Goal: Use online tool/utility

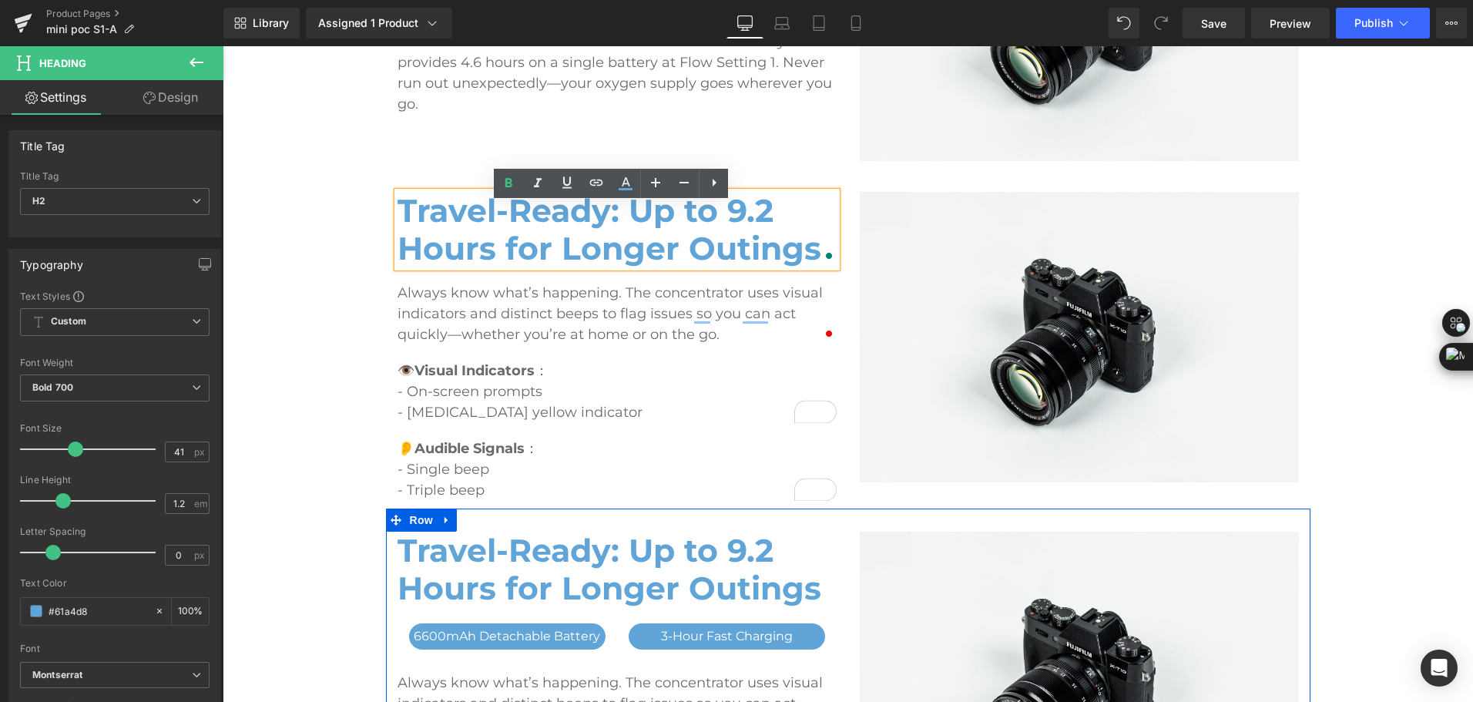
scroll to position [2532, 0]
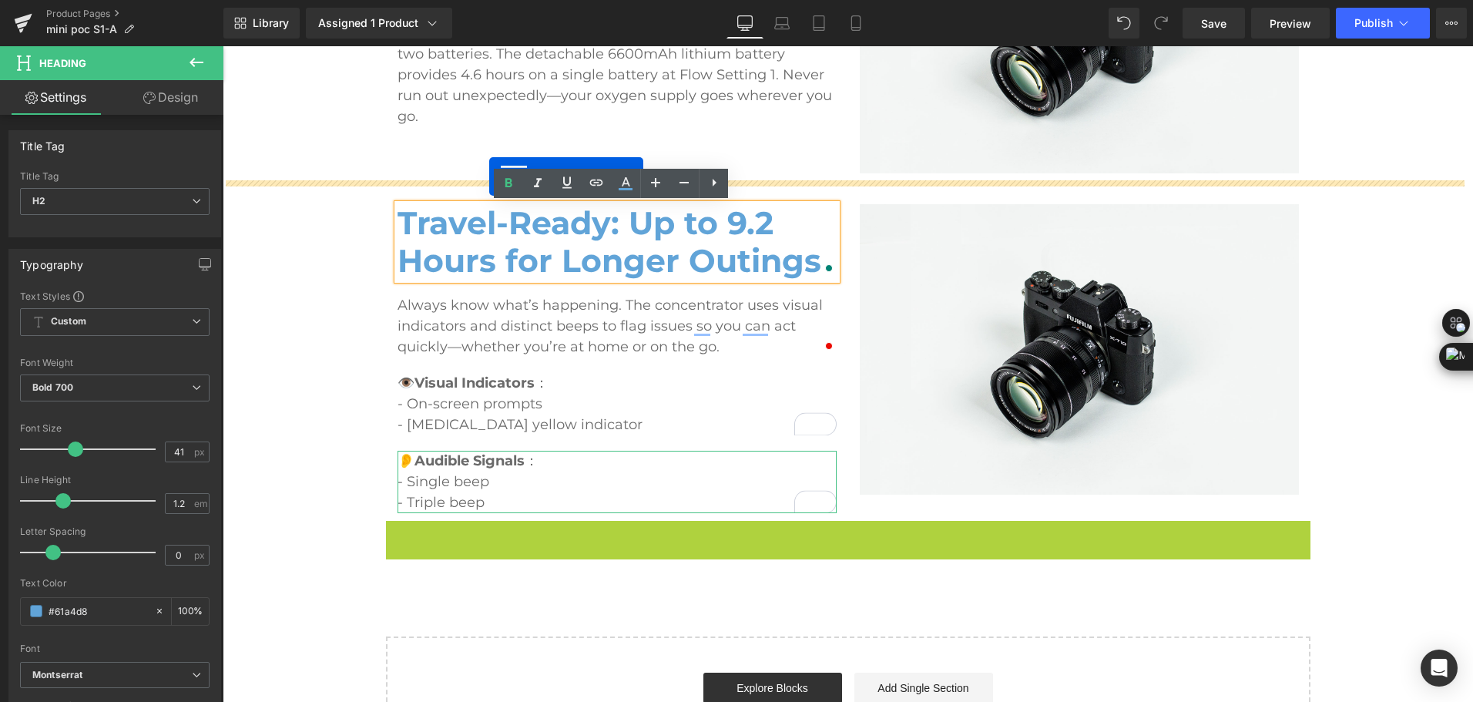
drag, startPoint x: 408, startPoint y: 527, endPoint x: 489, endPoint y: 176, distance: 359.8
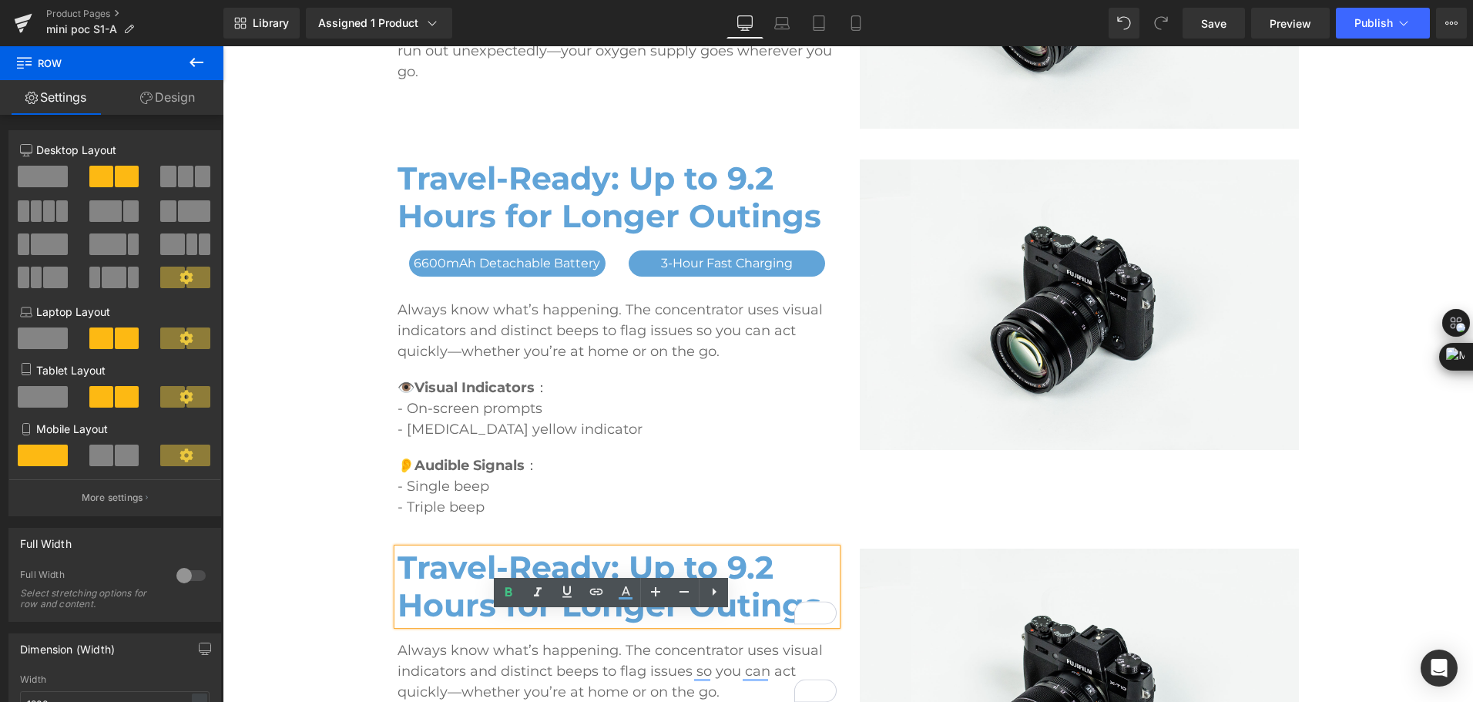
scroll to position [2613, 0]
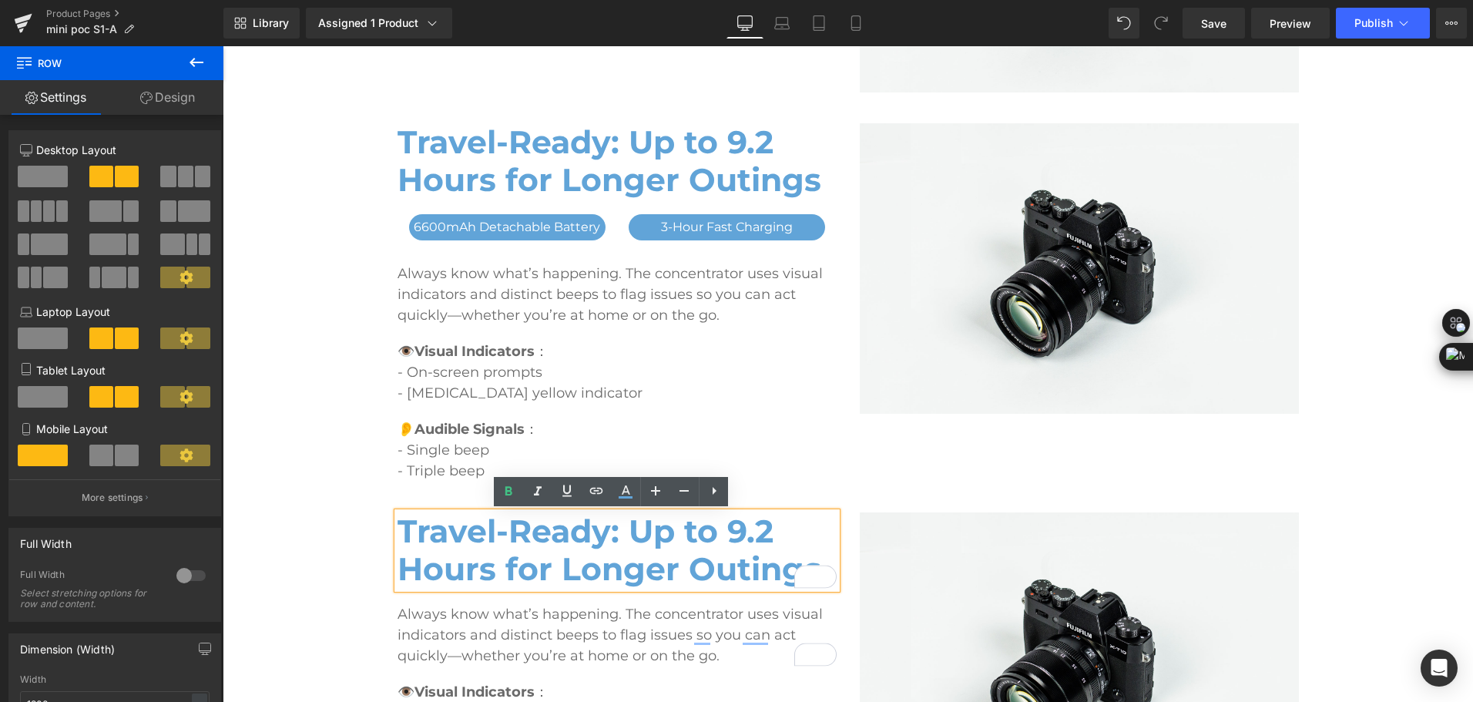
click at [671, 552] on h2 "Travel-Ready: Up to 9.2 Hours for Longer Outings" at bounding box center [617, 550] width 439 height 76
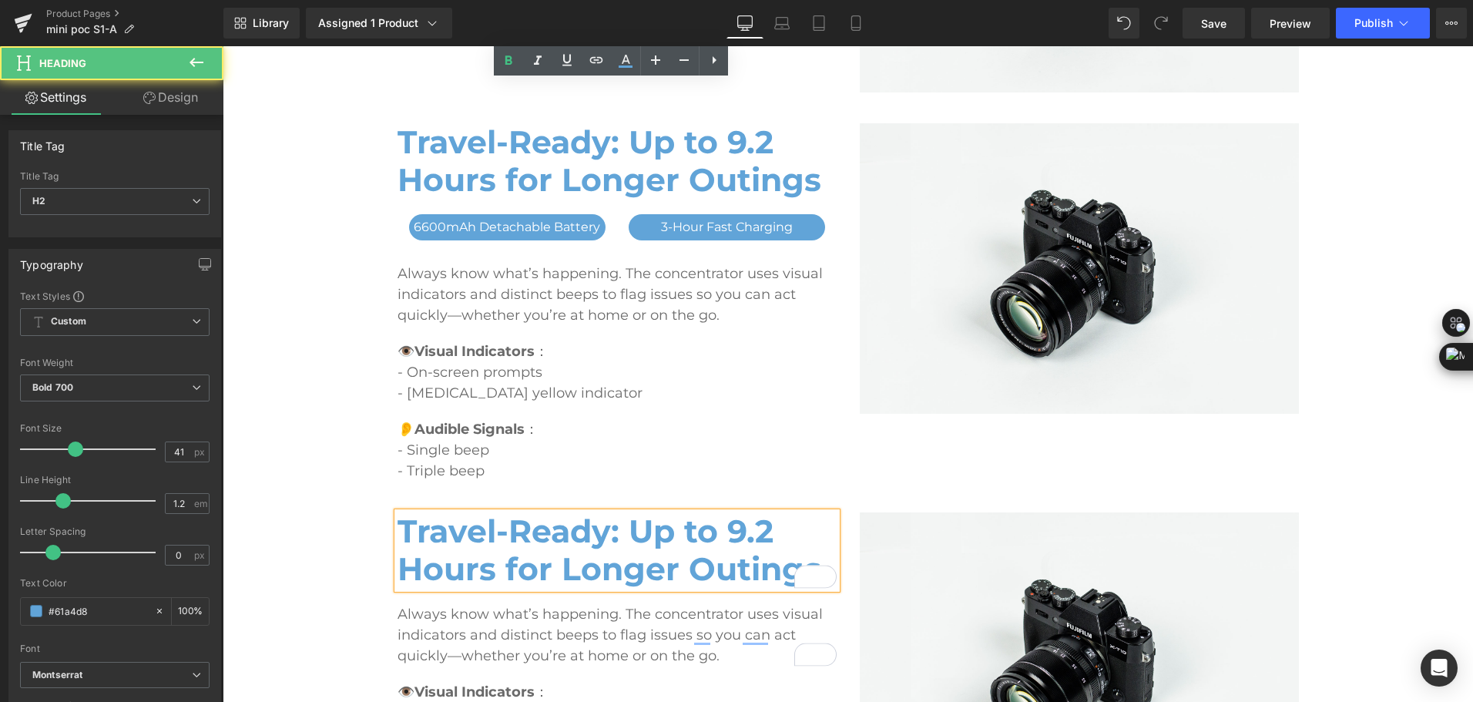
scroll to position [2844, 0]
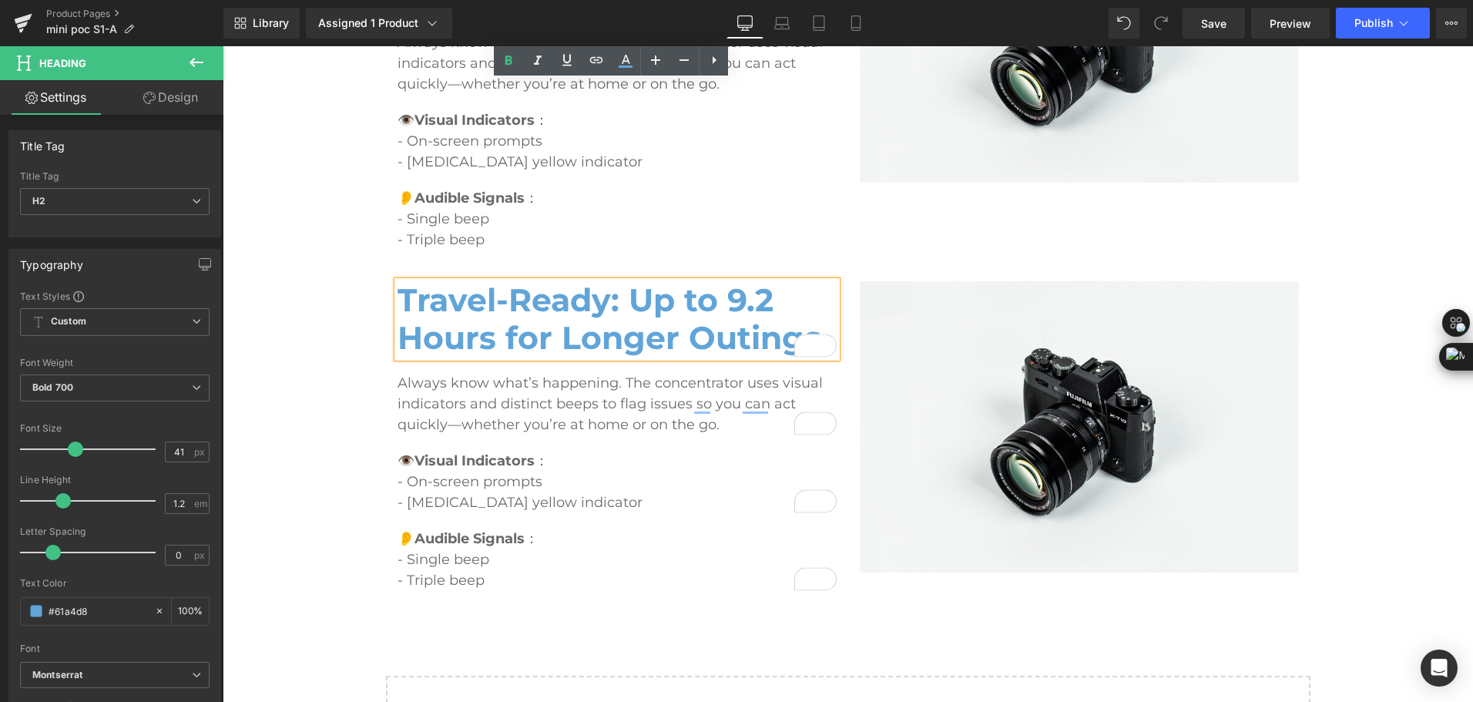
click at [439, 321] on h2 "Travel-Ready: Up to 9.2 Hours for Longer Outings" at bounding box center [617, 319] width 439 height 76
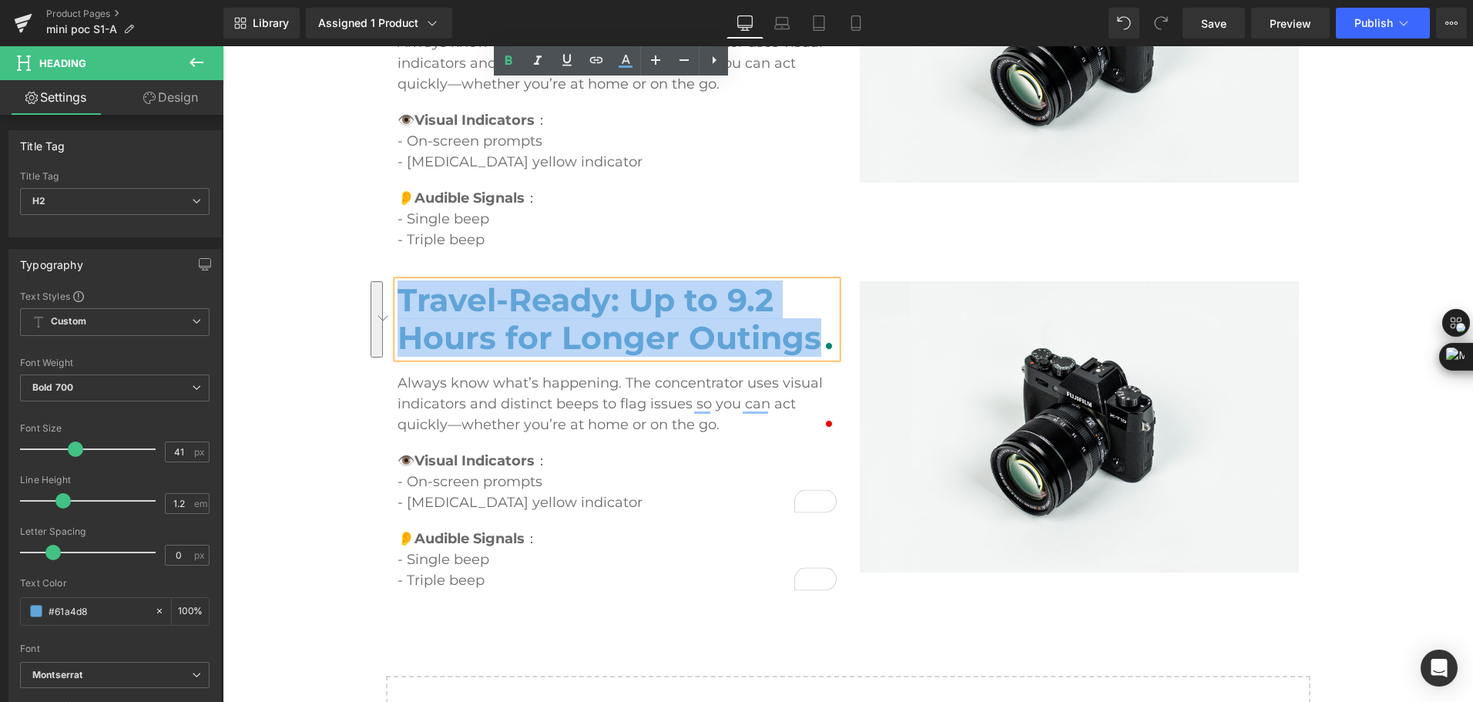
drag, startPoint x: 399, startPoint y: 294, endPoint x: 807, endPoint y: 328, distance: 409.7
click at [807, 328] on h2 "Travel-Ready: Up to 9.2 Hours for Longer Outings" at bounding box center [617, 319] width 439 height 76
paste div "To enrich screen reader interactions, please activate Accessibility in Grammarl…"
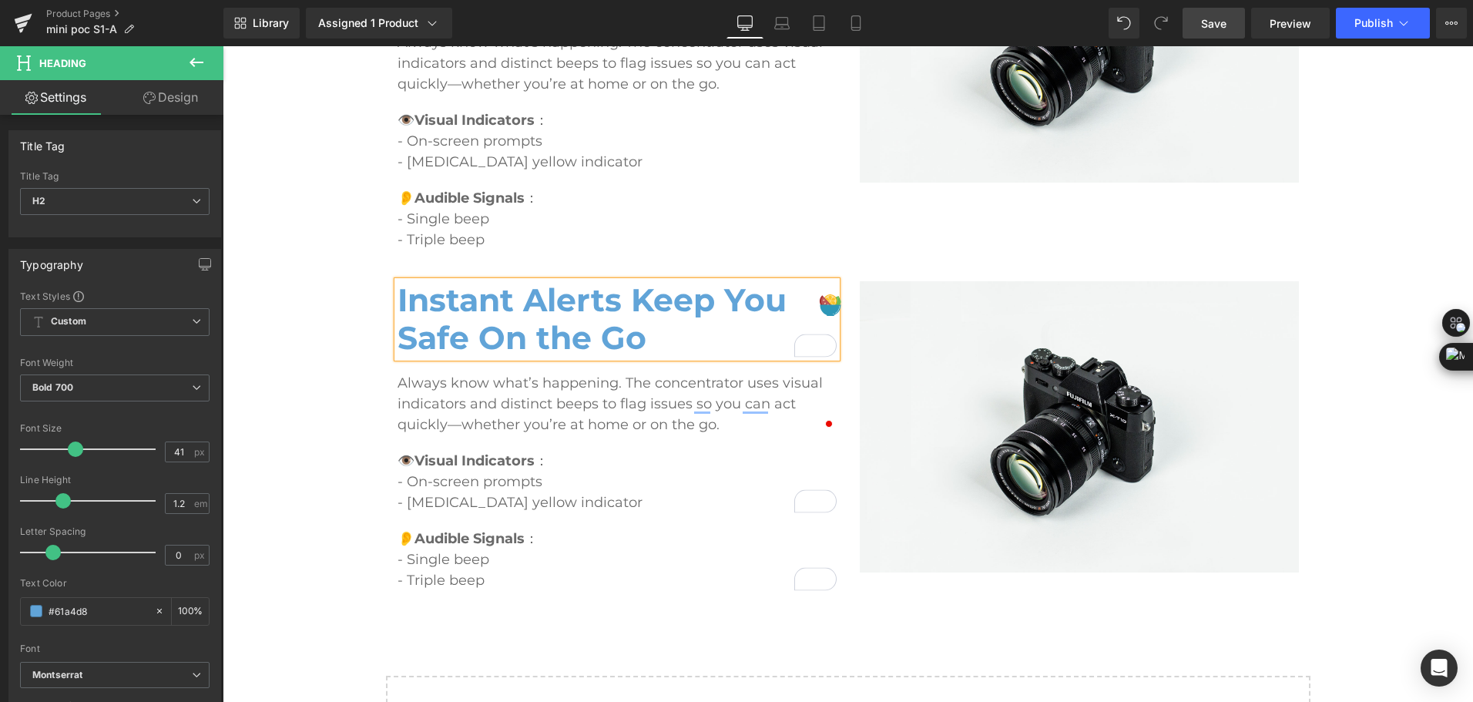
click at [1223, 19] on span "Save" at bounding box center [1213, 23] width 25 height 16
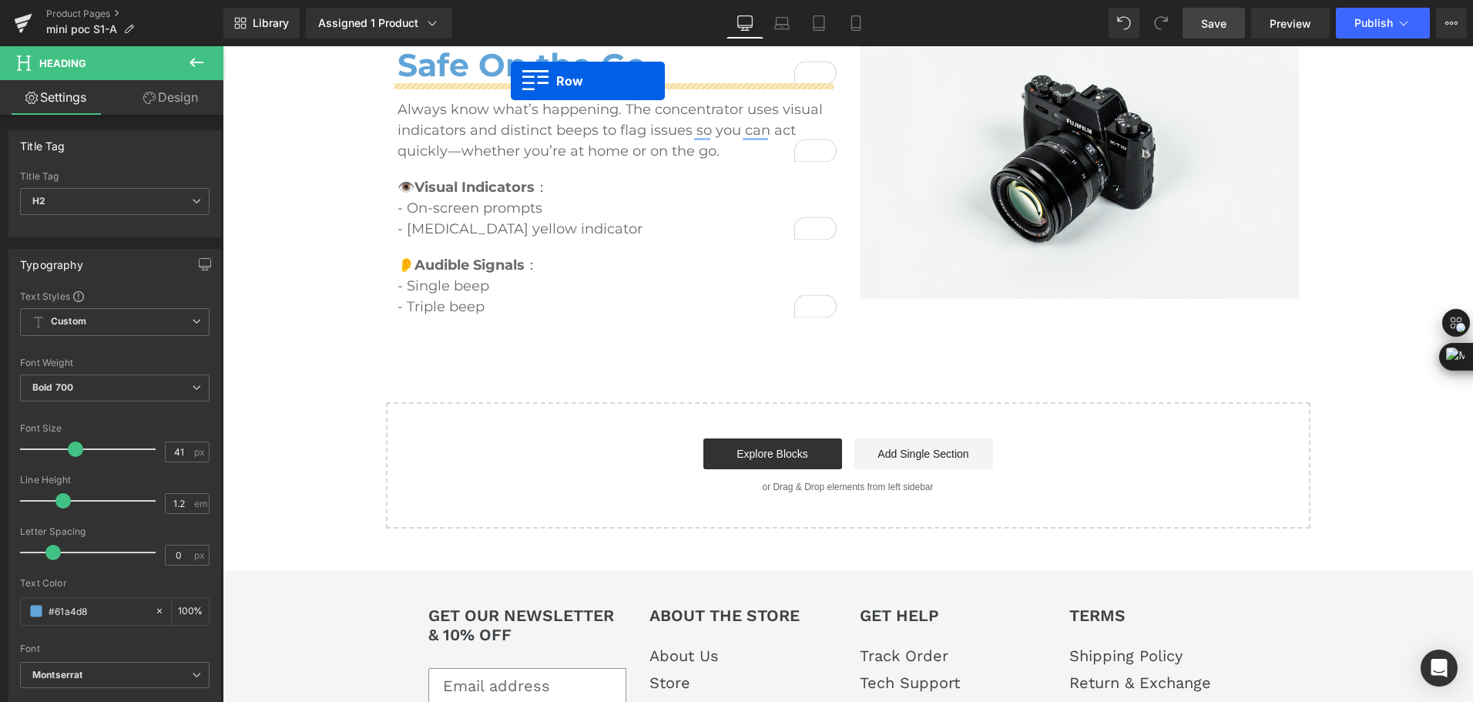
scroll to position [2767, 0]
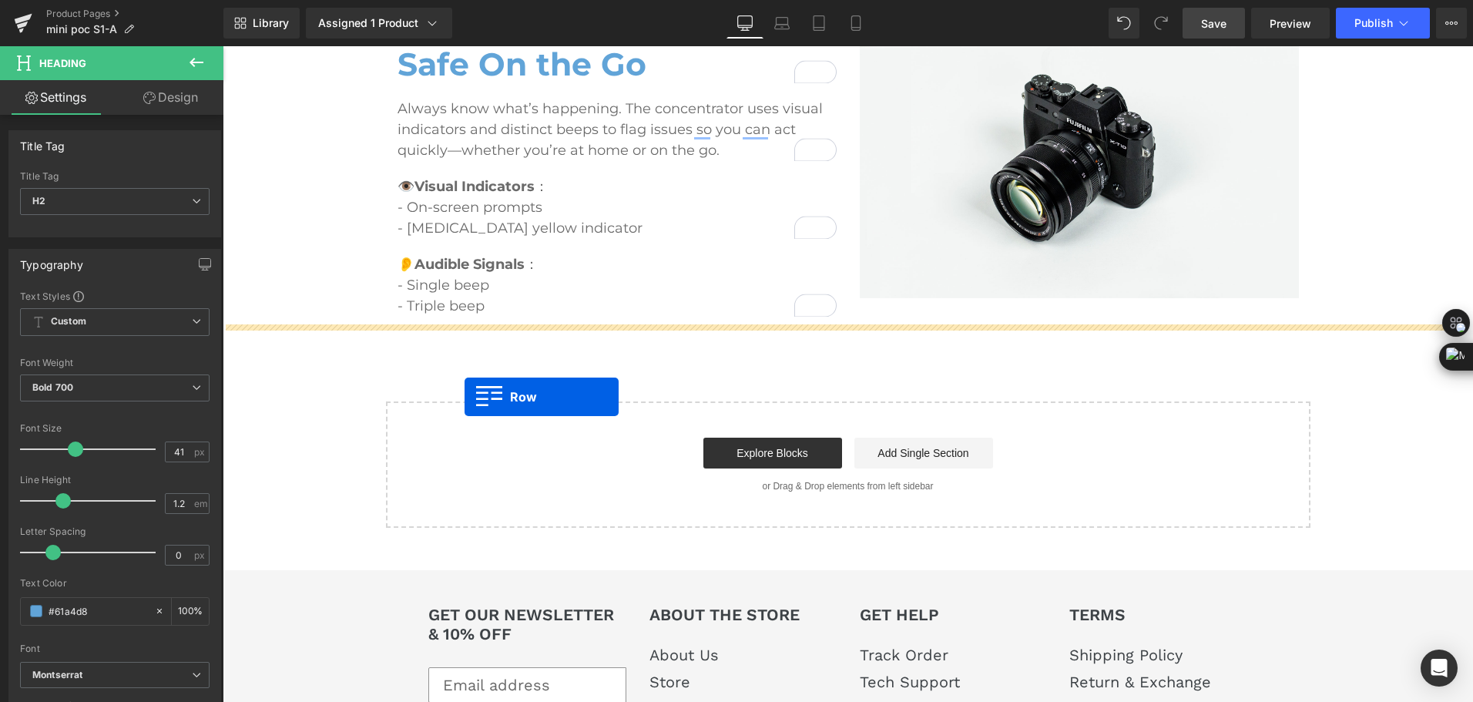
drag, startPoint x: 383, startPoint y: 188, endPoint x: 465, endPoint y: 396, distance: 223.8
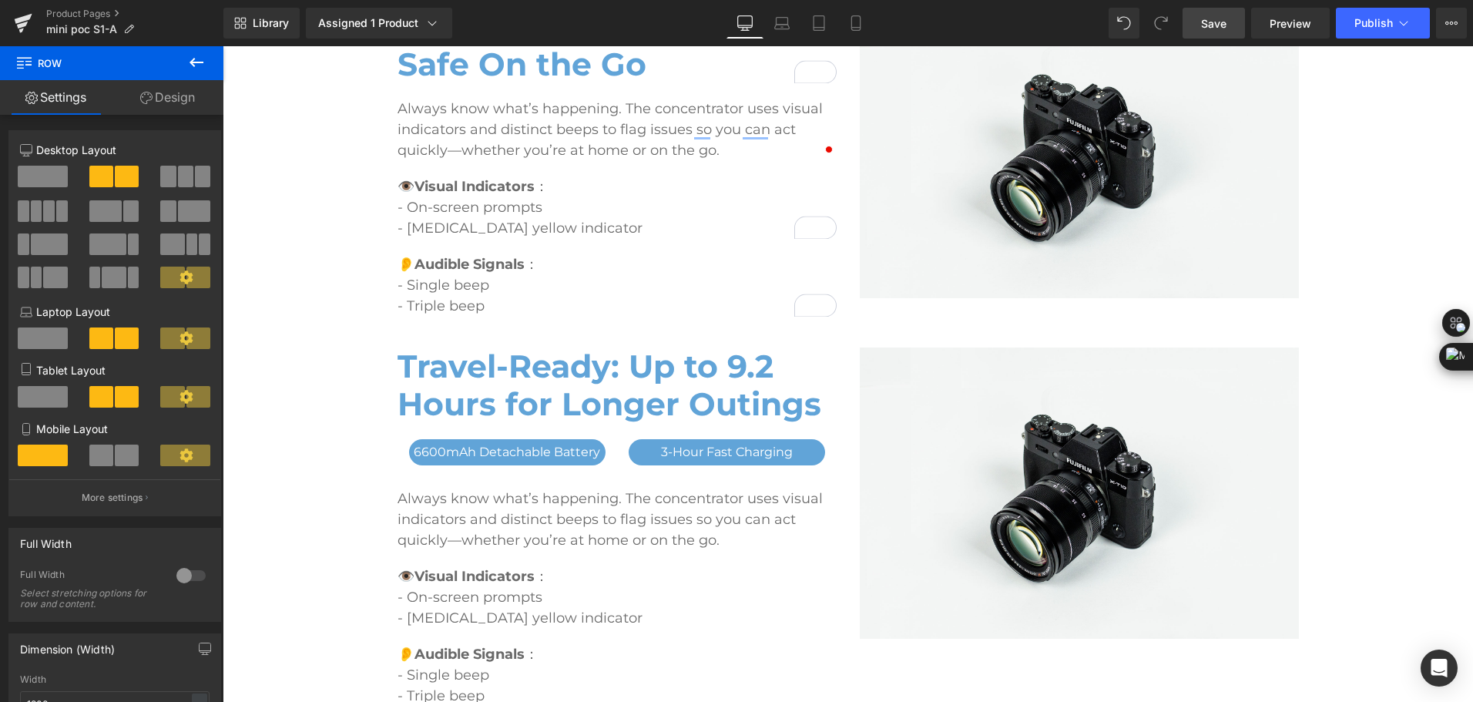
scroll to position [2574, 0]
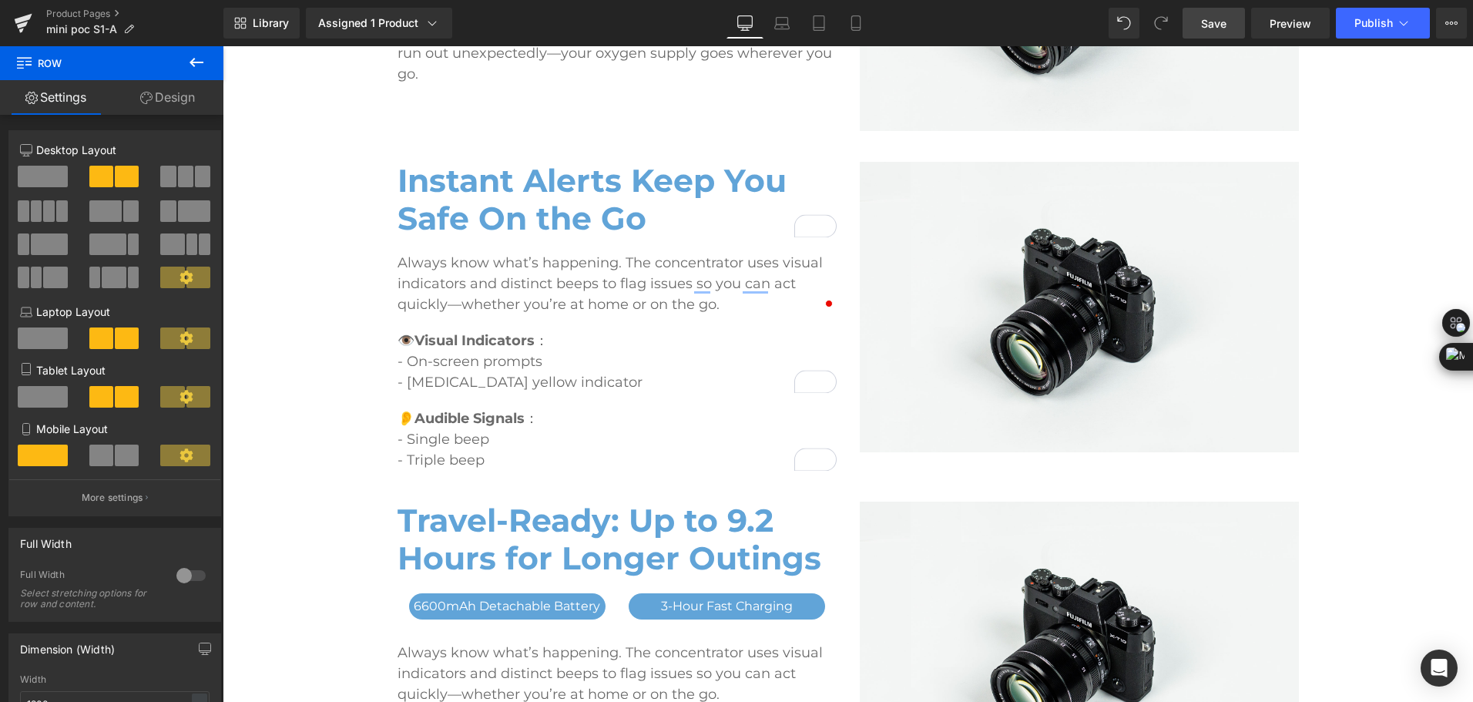
drag, startPoint x: 1228, startPoint y: 27, endPoint x: 955, endPoint y: 326, distance: 405.2
click at [1228, 27] on link "Save" at bounding box center [1214, 23] width 62 height 31
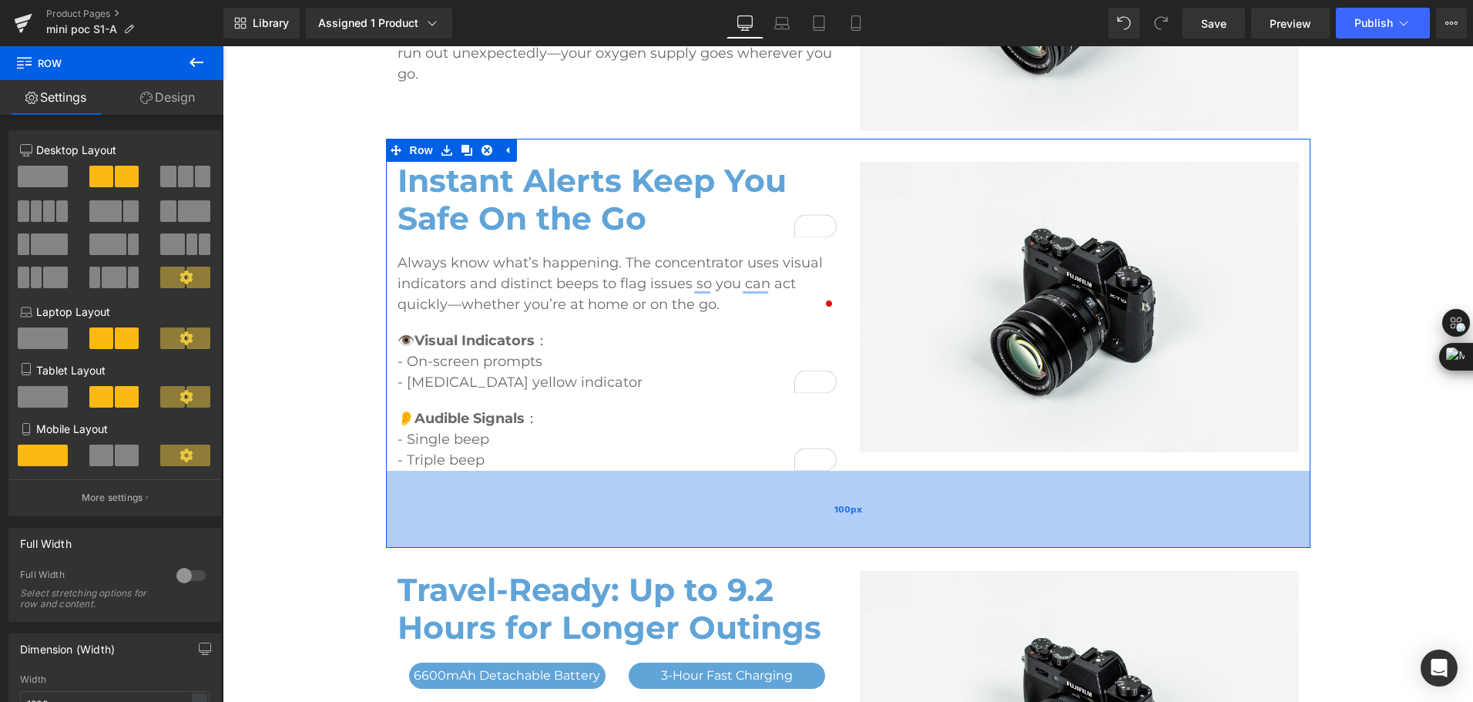
drag, startPoint x: 929, startPoint y: 473, endPoint x: 937, endPoint y: 542, distance: 69.8
click at [937, 542] on div "100px" at bounding box center [848, 509] width 925 height 77
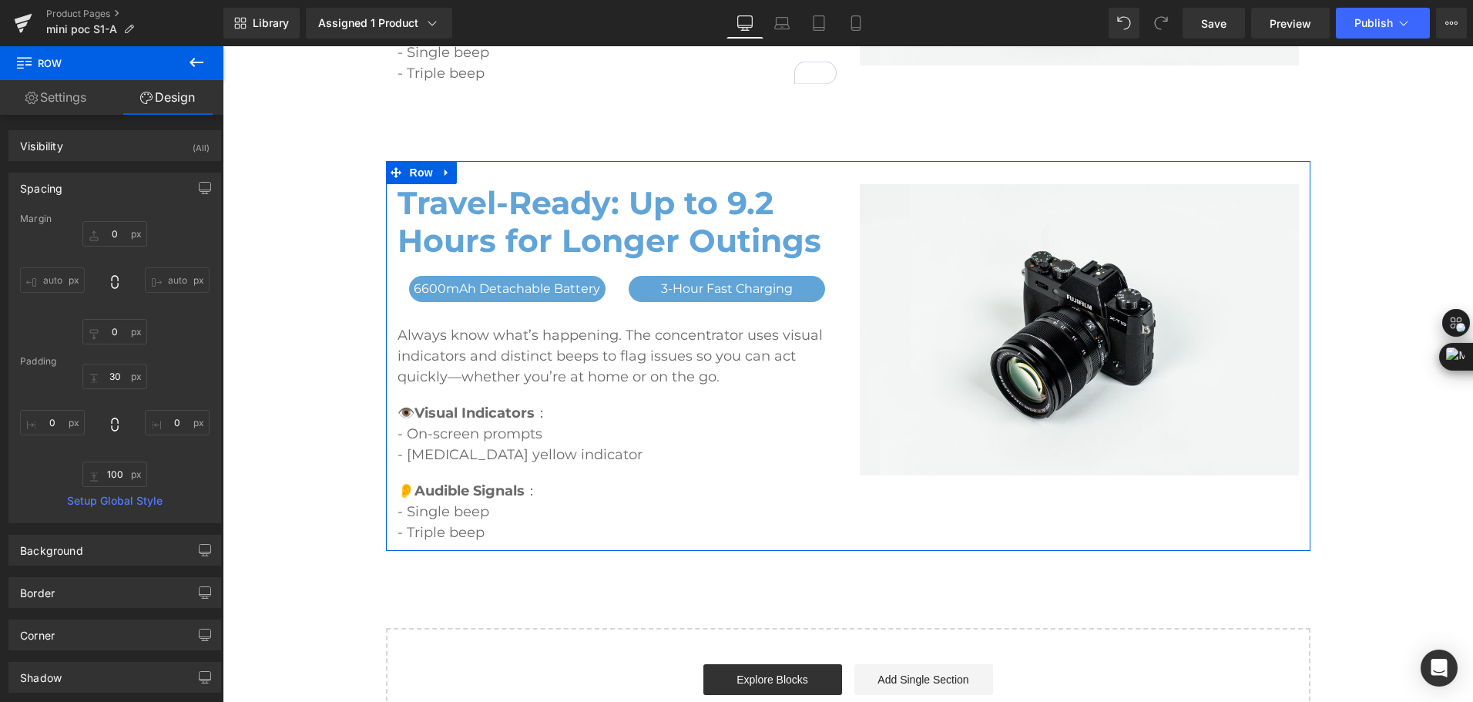
scroll to position [2959, 0]
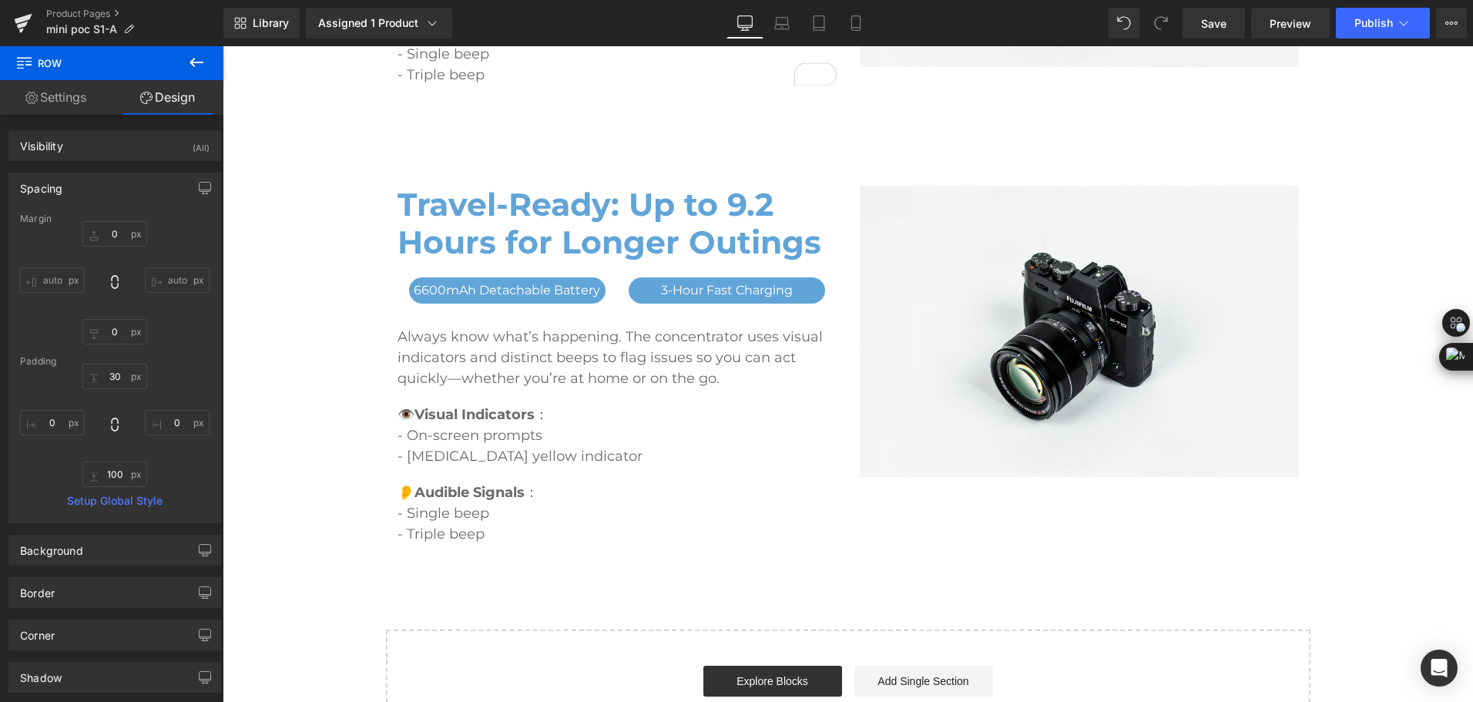
drag, startPoint x: 706, startPoint y: 29, endPoint x: 994, endPoint y: 8, distance: 288.9
click at [994, 8] on div "Library Assigned 1 Product Product Preview Mini Portable O2 Concentrator Manage…" at bounding box center [848, 23] width 1250 height 31
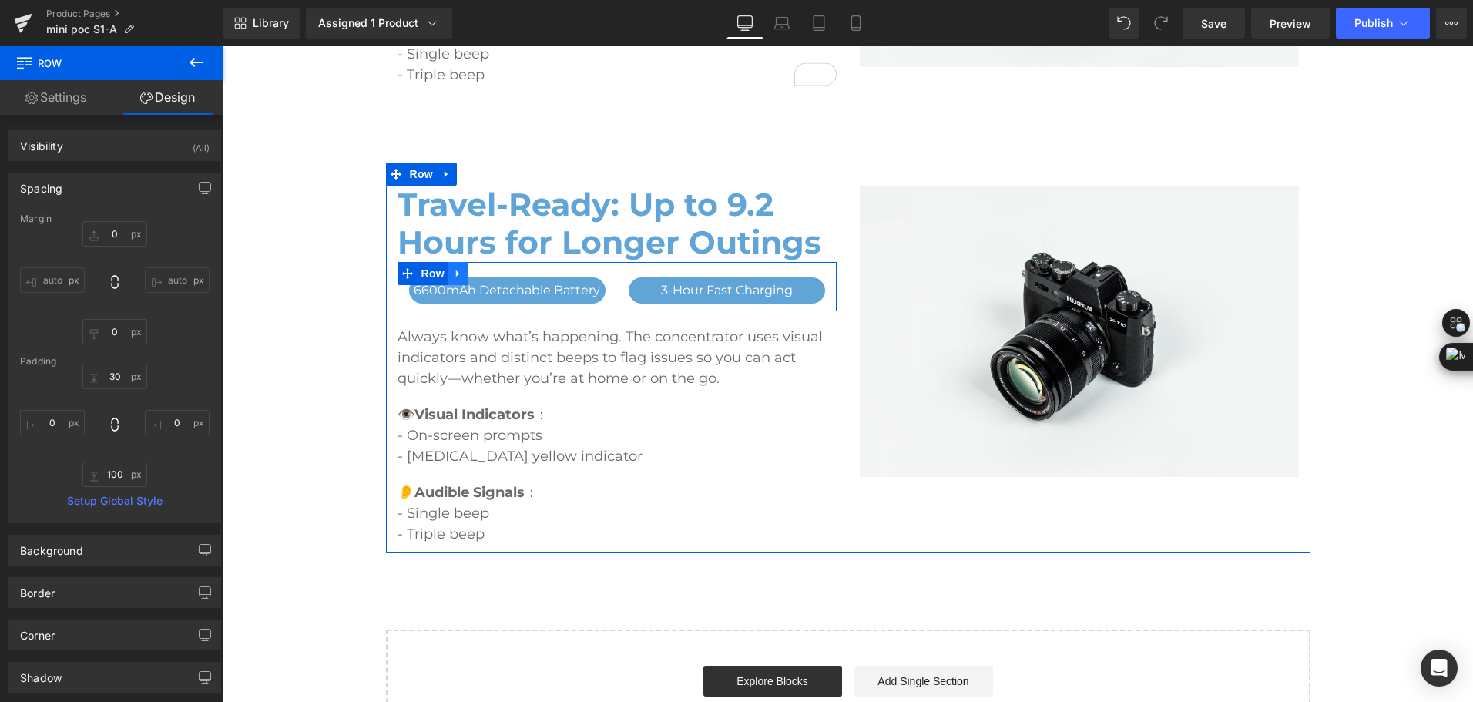
click at [458, 278] on icon at bounding box center [458, 273] width 11 height 12
click at [489, 280] on link at bounding box center [498, 273] width 20 height 23
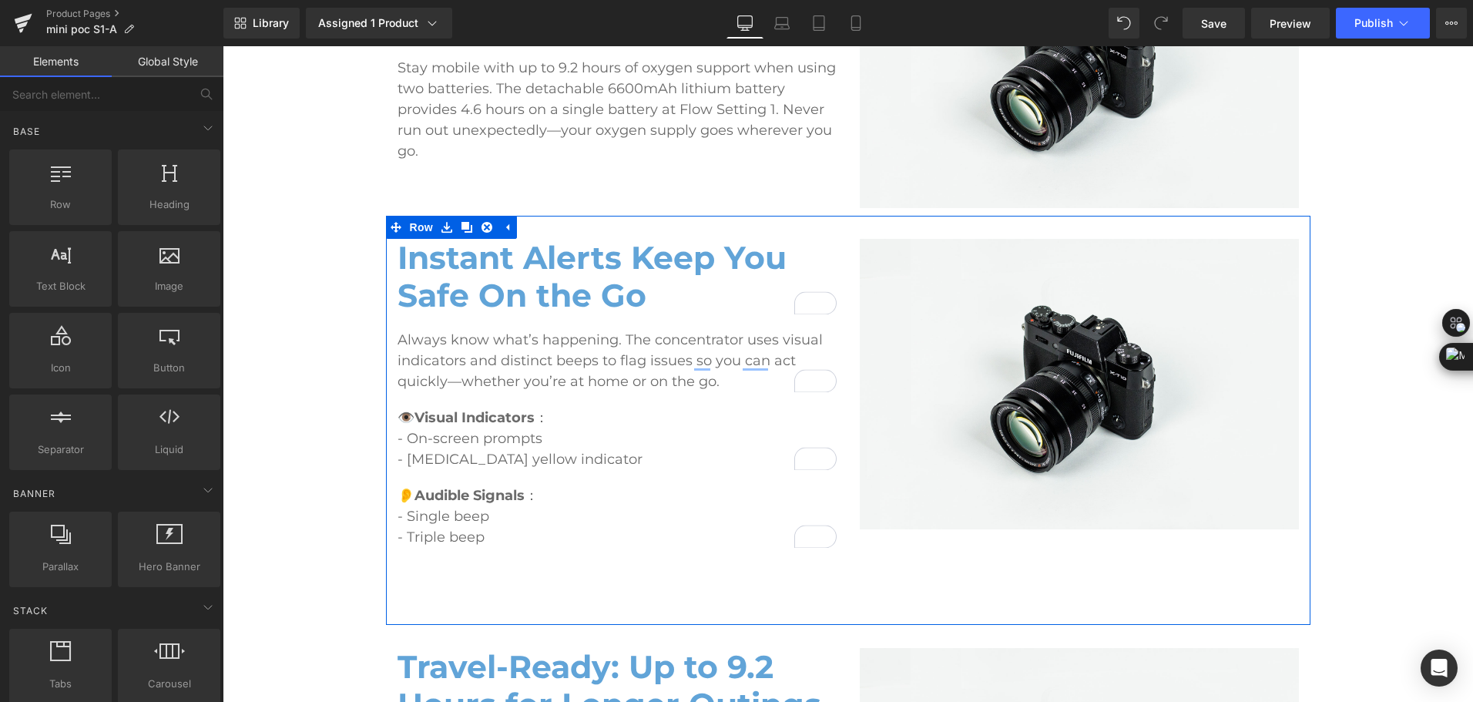
scroll to position [2651, 0]
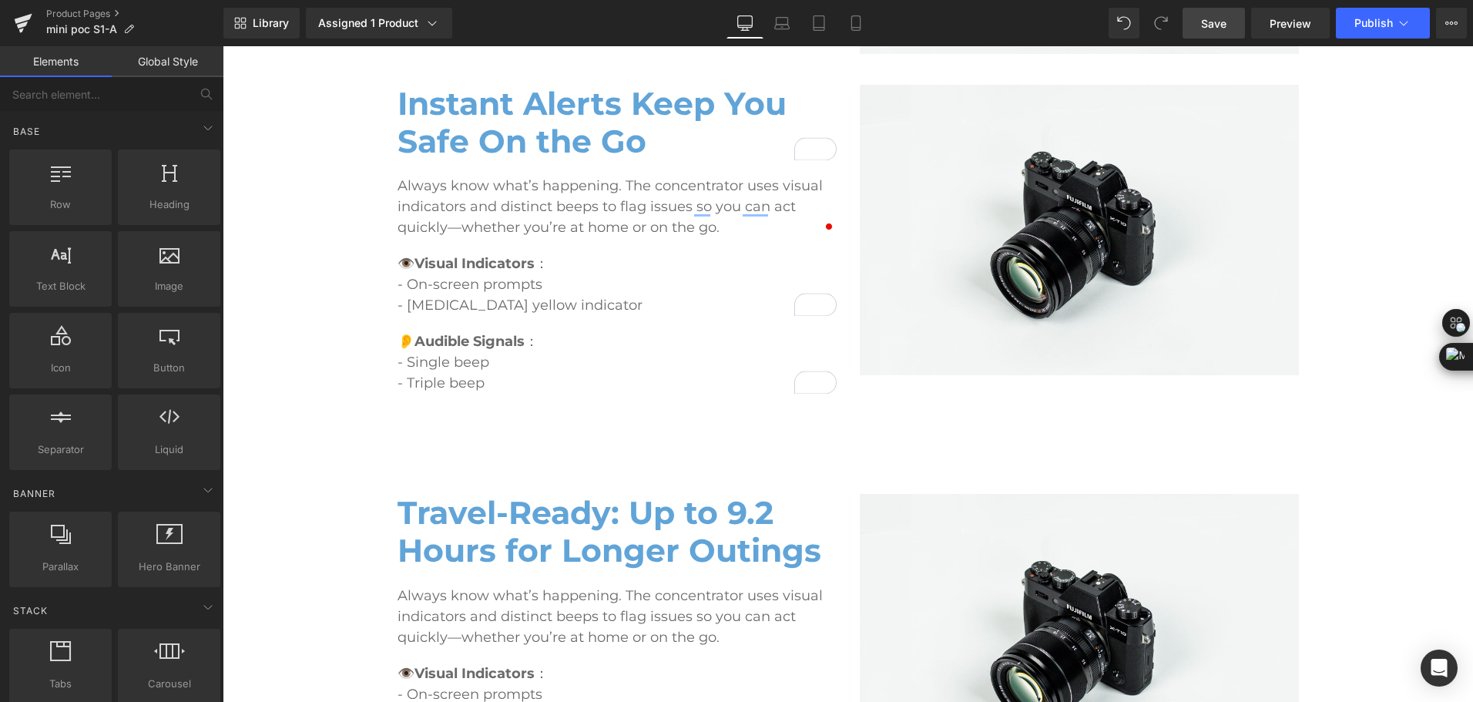
click at [1219, 32] on link "Save" at bounding box center [1214, 23] width 62 height 31
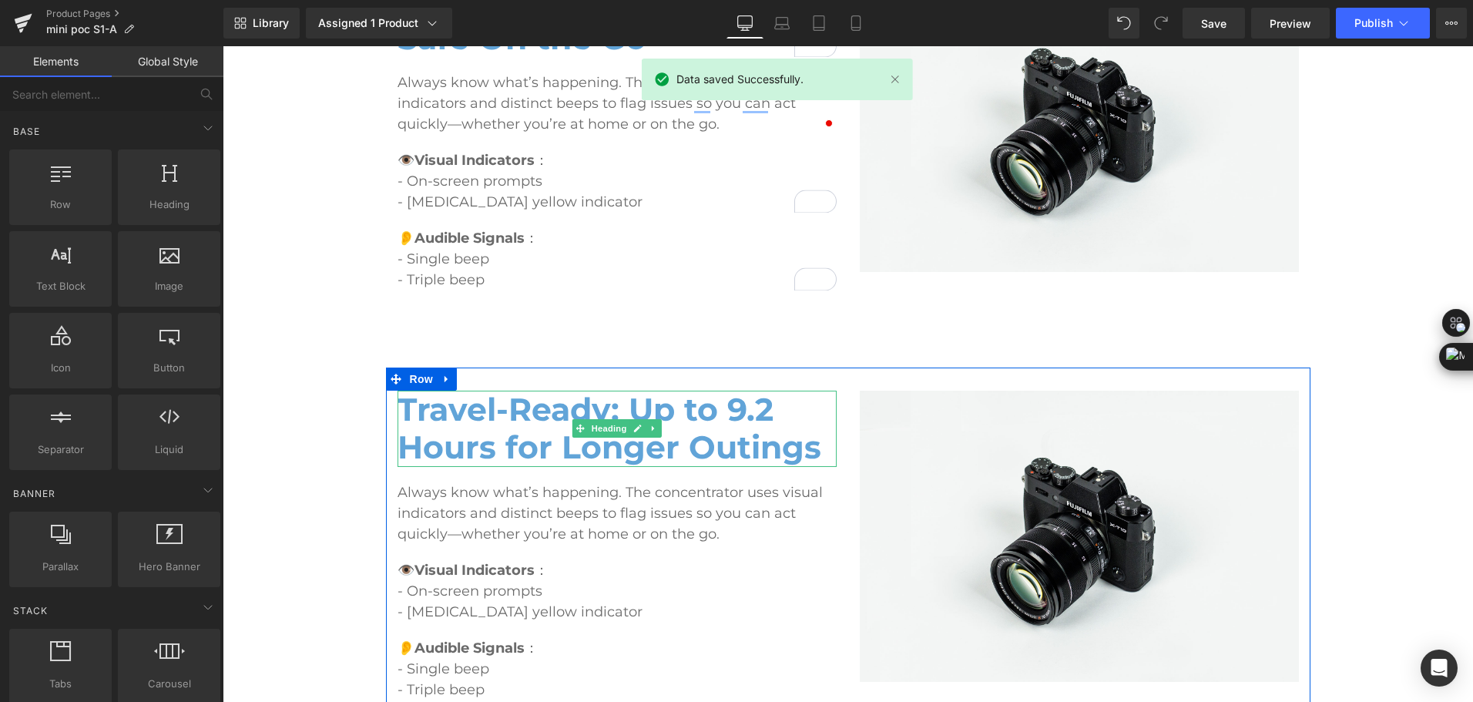
scroll to position [2805, 0]
